Goal: Task Accomplishment & Management: Use online tool/utility

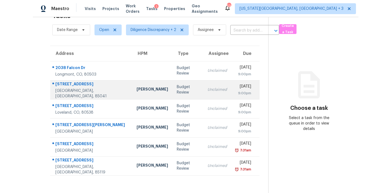
scroll to position [17, 0]
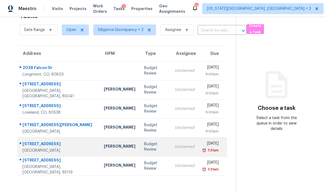
click at [140, 149] on td "Budget Review" at bounding box center [155, 146] width 31 height 19
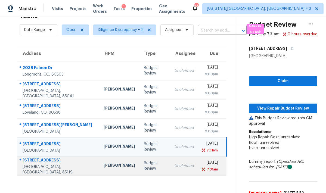
click at [206, 163] on div "Fri, Sep 19th 2025" at bounding box center [209, 163] width 15 height 7
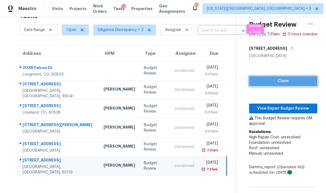
click at [275, 84] on span "Claim" at bounding box center [282, 81] width 59 height 7
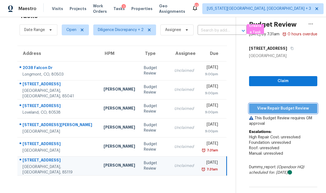
click at [270, 112] on span "View Repair Budget Review" at bounding box center [282, 108] width 59 height 7
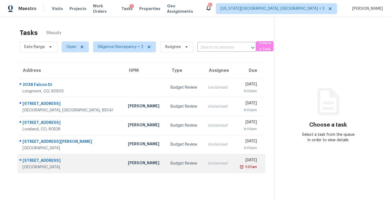
click at [208, 162] on div "Unclaimed" at bounding box center [218, 163] width 21 height 5
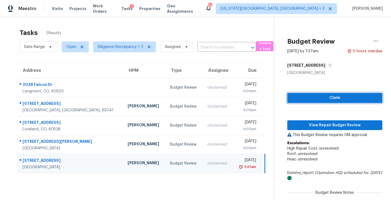
click at [320, 102] on button "Claim" at bounding box center [334, 98] width 95 height 10
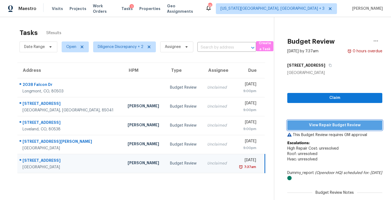
click at [324, 127] on span "View Repair Budget Review" at bounding box center [335, 125] width 86 height 7
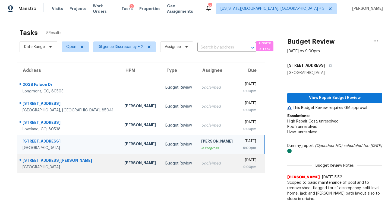
click at [211, 169] on td "Unclaimed" at bounding box center [217, 163] width 41 height 19
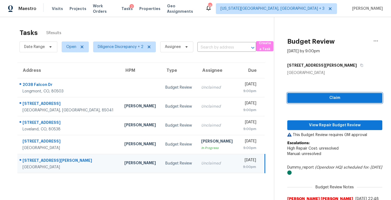
click at [323, 100] on span "Claim" at bounding box center [335, 98] width 86 height 7
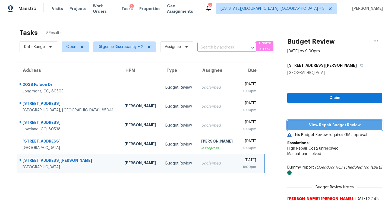
click at [320, 125] on span "View Repair Budget Review" at bounding box center [335, 125] width 86 height 7
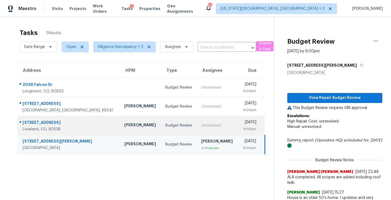
click at [242, 122] on div "Fri, Sep 19th 2025" at bounding box center [249, 123] width 14 height 7
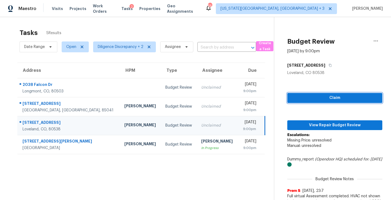
click at [325, 97] on span "Claim" at bounding box center [335, 98] width 86 height 7
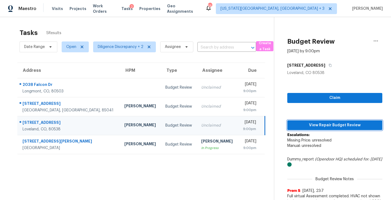
click at [325, 122] on button "View Repair Budget Review" at bounding box center [334, 126] width 95 height 10
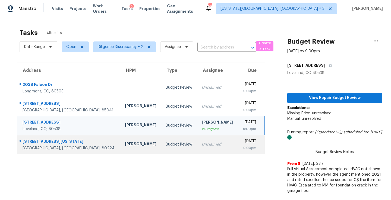
click at [202, 146] on div "Unclaimed" at bounding box center [218, 144] width 32 height 5
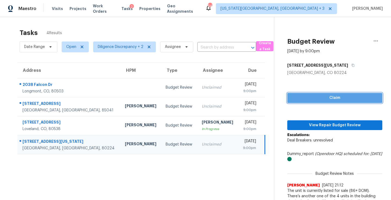
click at [325, 94] on button "Claim" at bounding box center [334, 98] width 95 height 10
click at [323, 133] on p "Escalations: Deal Breakers: unresolved" at bounding box center [334, 141] width 95 height 16
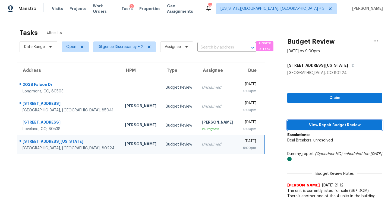
click at [323, 127] on span "View Repair Budget Review" at bounding box center [335, 125] width 86 height 7
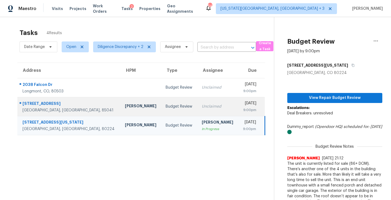
click at [242, 108] on div "9:00pm" at bounding box center [249, 110] width 14 height 5
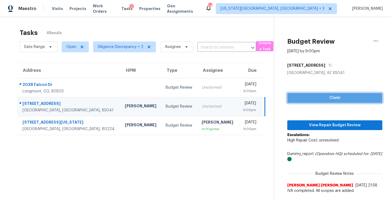
click at [315, 94] on button "Claim" at bounding box center [334, 98] width 95 height 10
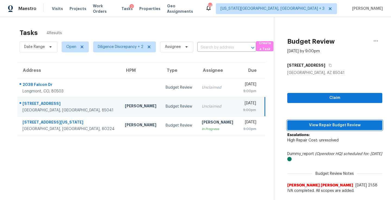
click at [317, 126] on span "View Repair Budget Review" at bounding box center [335, 125] width 86 height 7
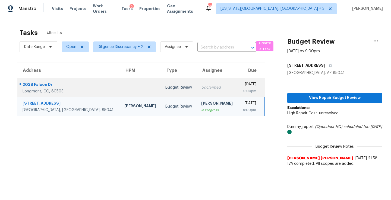
click at [201, 89] on div "Unclaimed" at bounding box center [217, 87] width 32 height 5
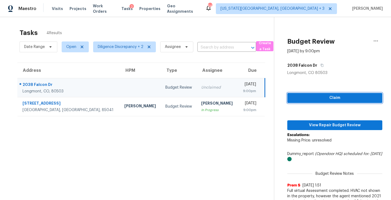
click at [312, 100] on span "Claim" at bounding box center [335, 98] width 86 height 7
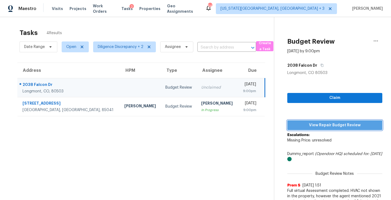
click at [313, 121] on button "View Repair Budget Review" at bounding box center [334, 126] width 95 height 10
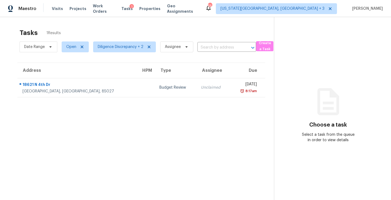
click at [234, 91] on div "8:17am" at bounding box center [245, 91] width 22 height 5
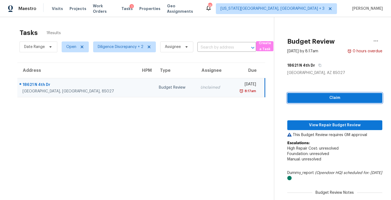
click at [330, 96] on span "Claim" at bounding box center [335, 98] width 86 height 7
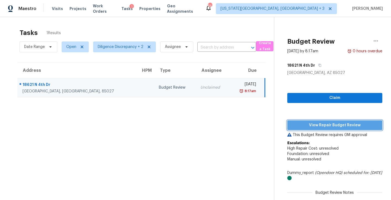
click at [324, 123] on span "View Repair Budget Review" at bounding box center [335, 125] width 86 height 7
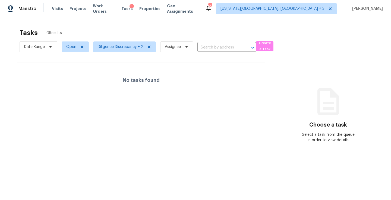
click at [73, 81] on div "No tasks found" at bounding box center [141, 80] width 248 height 35
